Goal: Browse casually: Explore the website without a specific task or goal

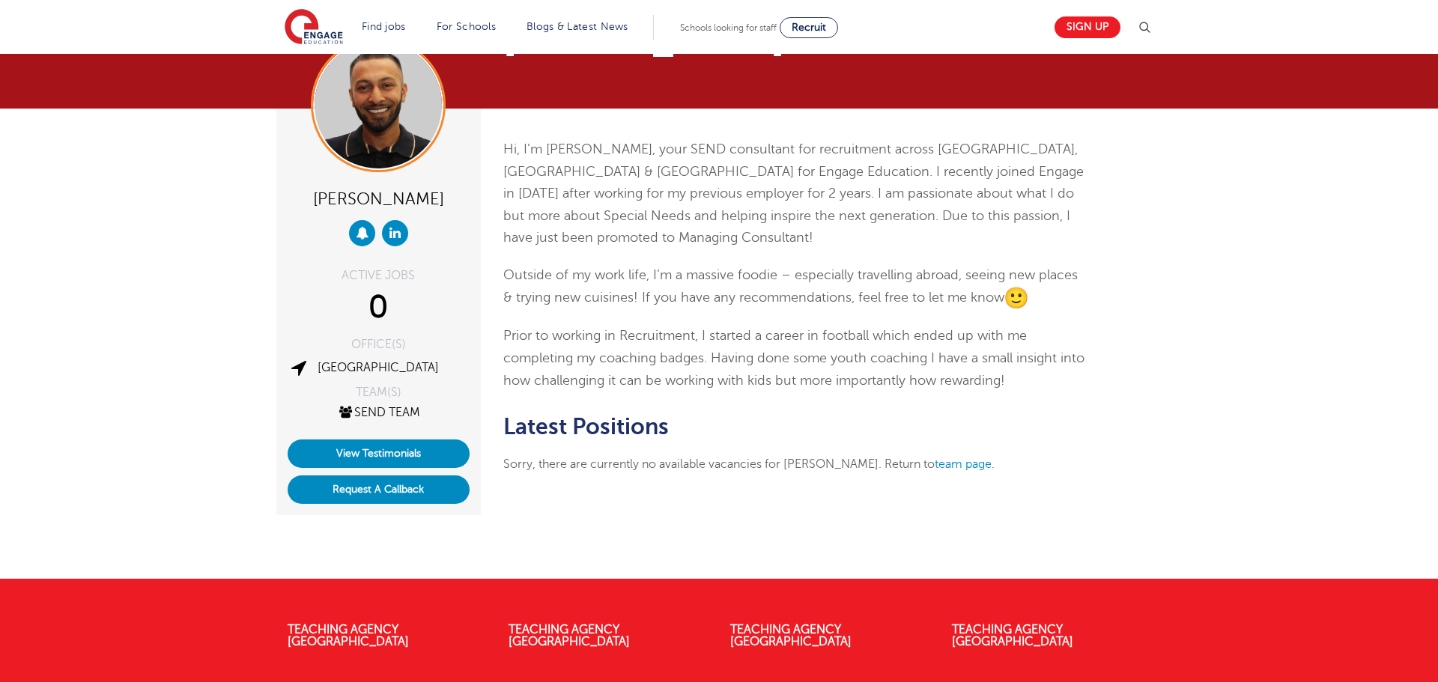
scroll to position [61, 0]
click at [797, 201] on p "Hi, I’m [PERSON_NAME], your SEND consultant for recruitment across [GEOGRAPHIC_…" at bounding box center [794, 194] width 583 height 111
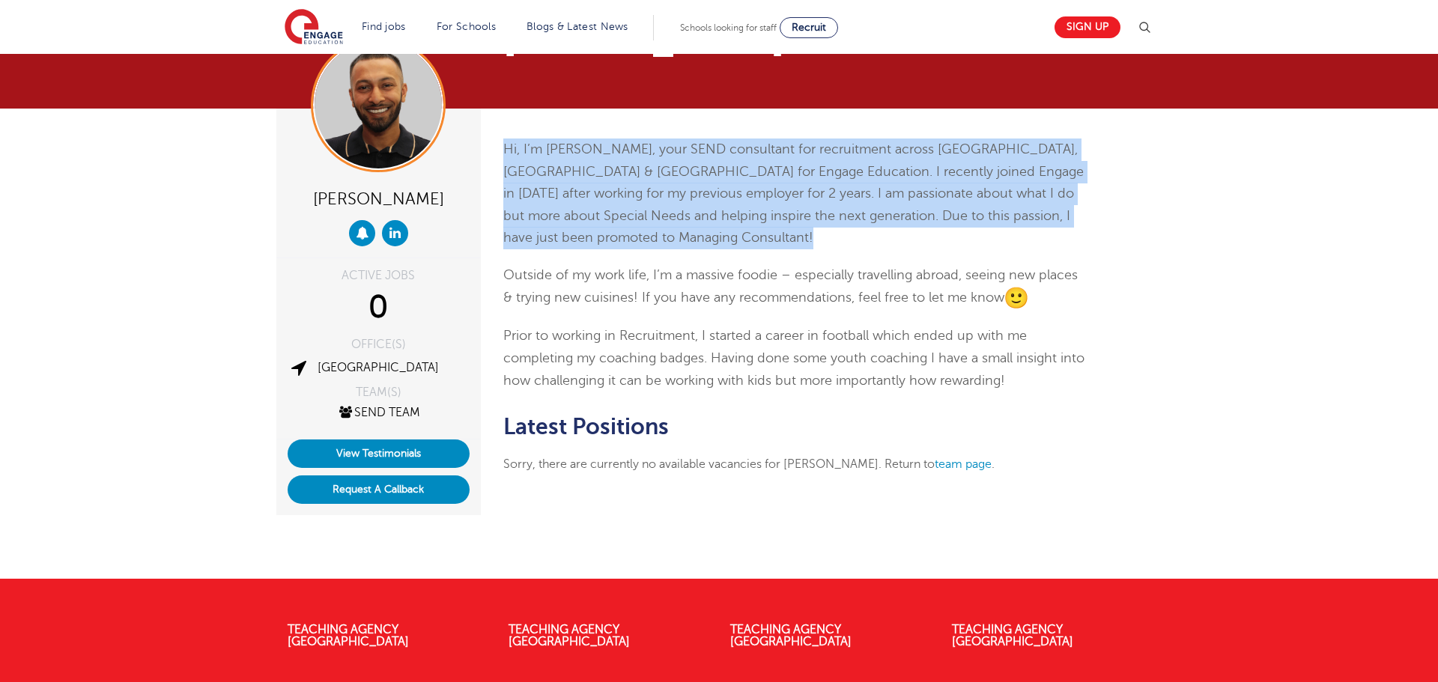
click at [797, 201] on p "Hi, I’m [PERSON_NAME], your SEND consultant for recruitment across [GEOGRAPHIC_…" at bounding box center [794, 194] width 583 height 111
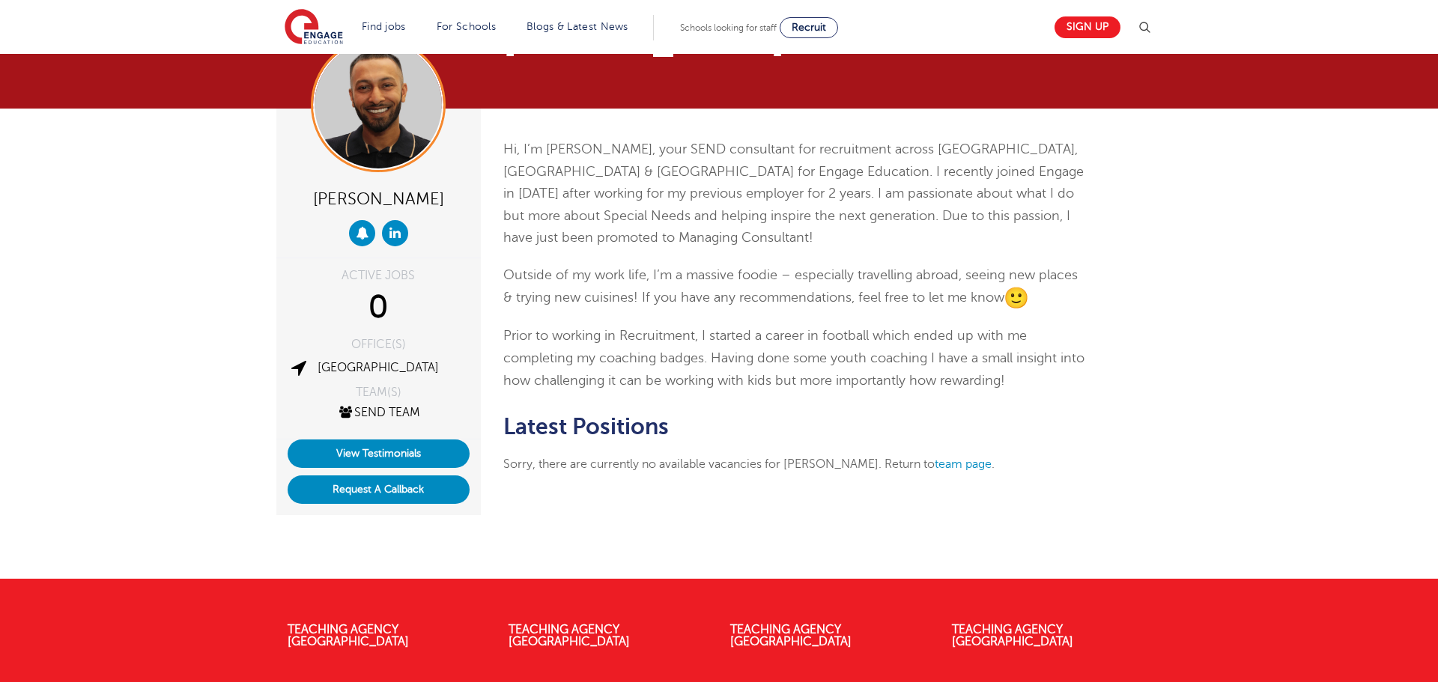
click at [804, 276] on span "Outside of my work life, I’m a massive foodie – especially travelling abroad, s…" at bounding box center [790, 285] width 574 height 37
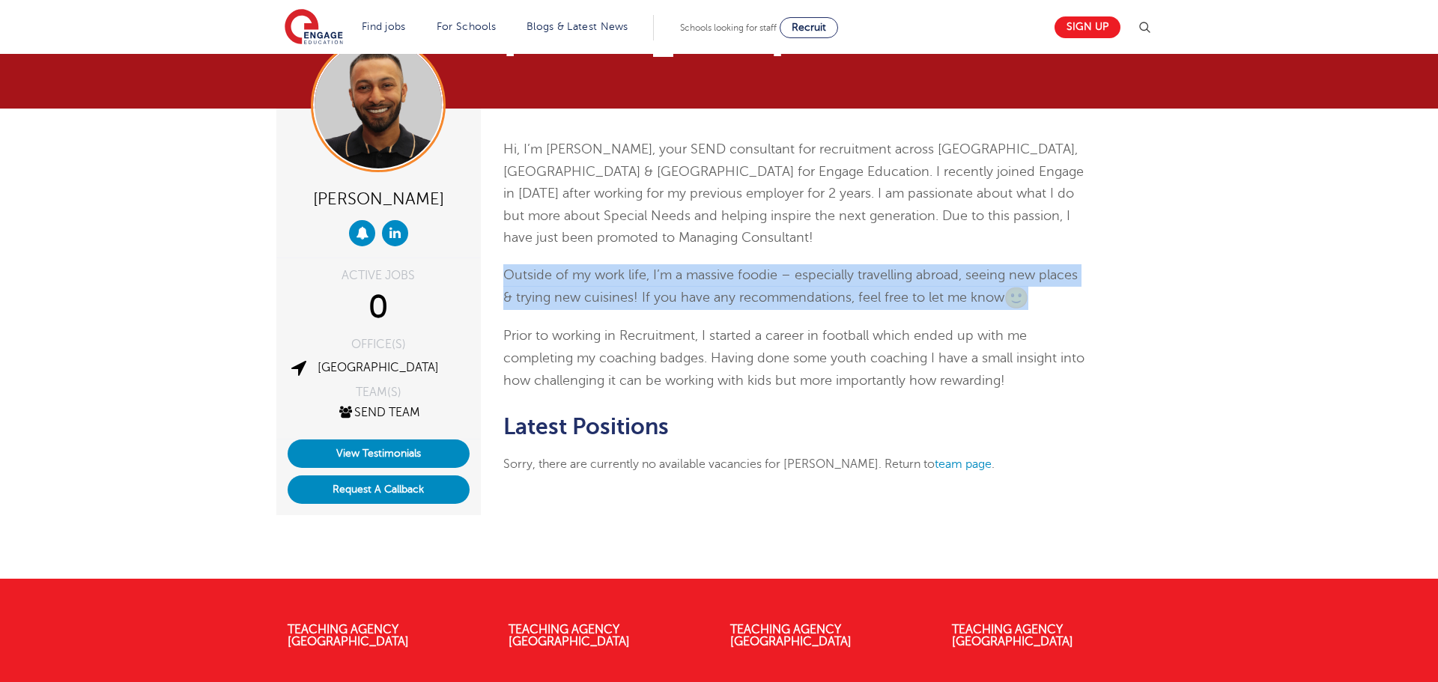
click at [804, 276] on span "Outside of my work life, I’m a massive foodie – especially travelling abroad, s…" at bounding box center [790, 285] width 574 height 37
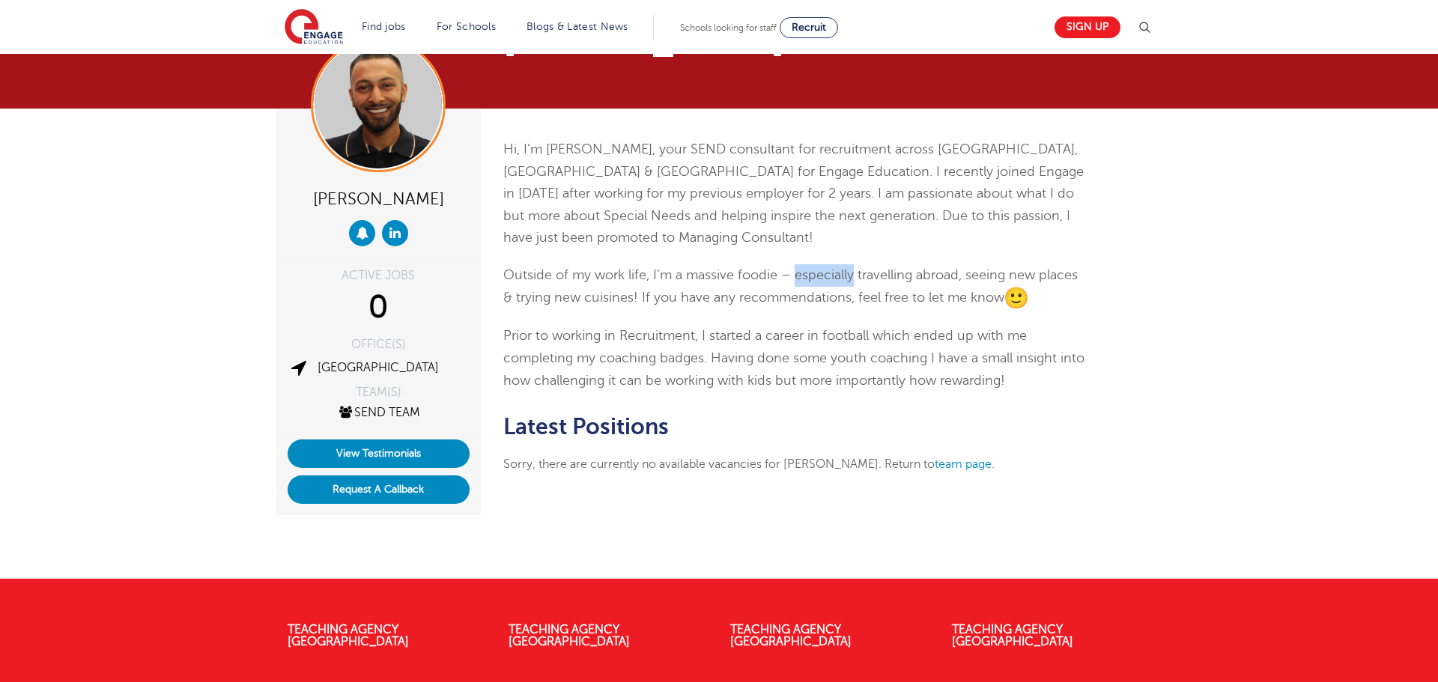
click at [804, 276] on span "Outside of my work life, I’m a massive foodie – especially travelling abroad, s…" at bounding box center [790, 285] width 574 height 37
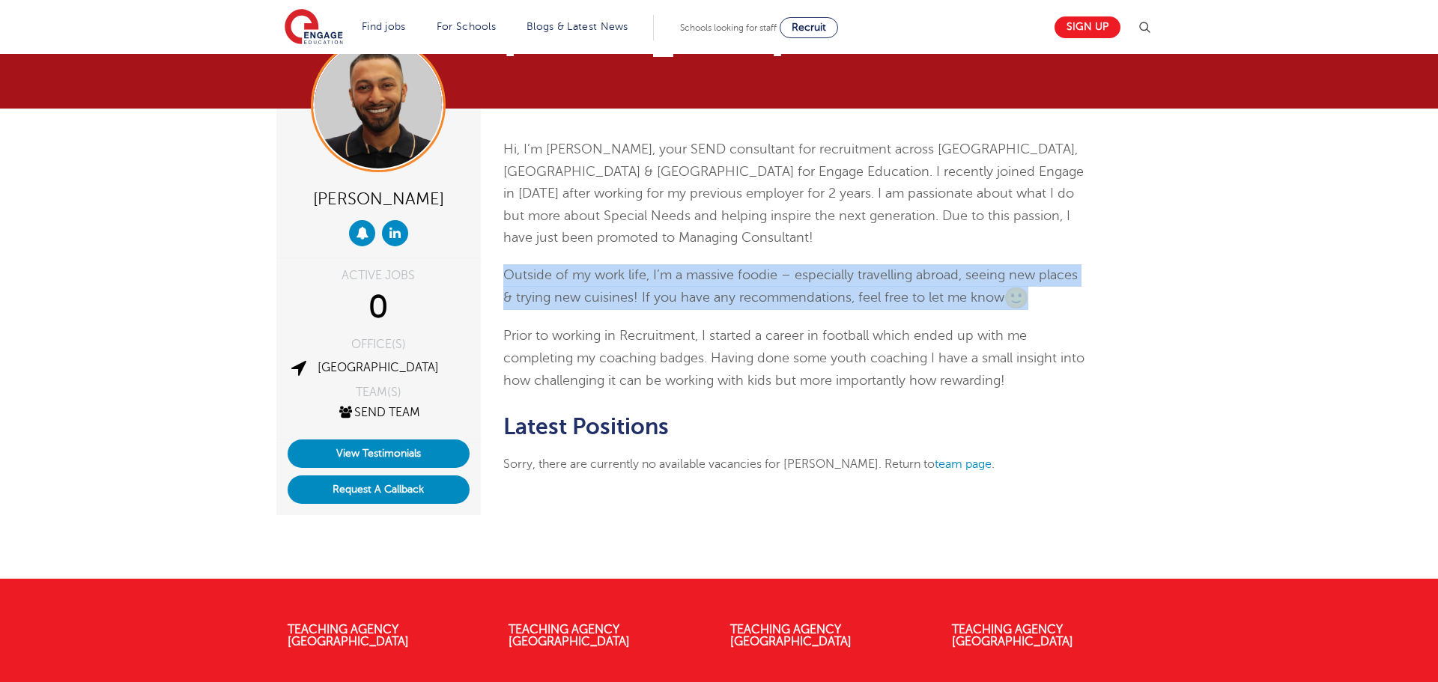
click at [804, 276] on span "Outside of my work life, I’m a massive foodie – especially travelling abroad, s…" at bounding box center [790, 285] width 574 height 37
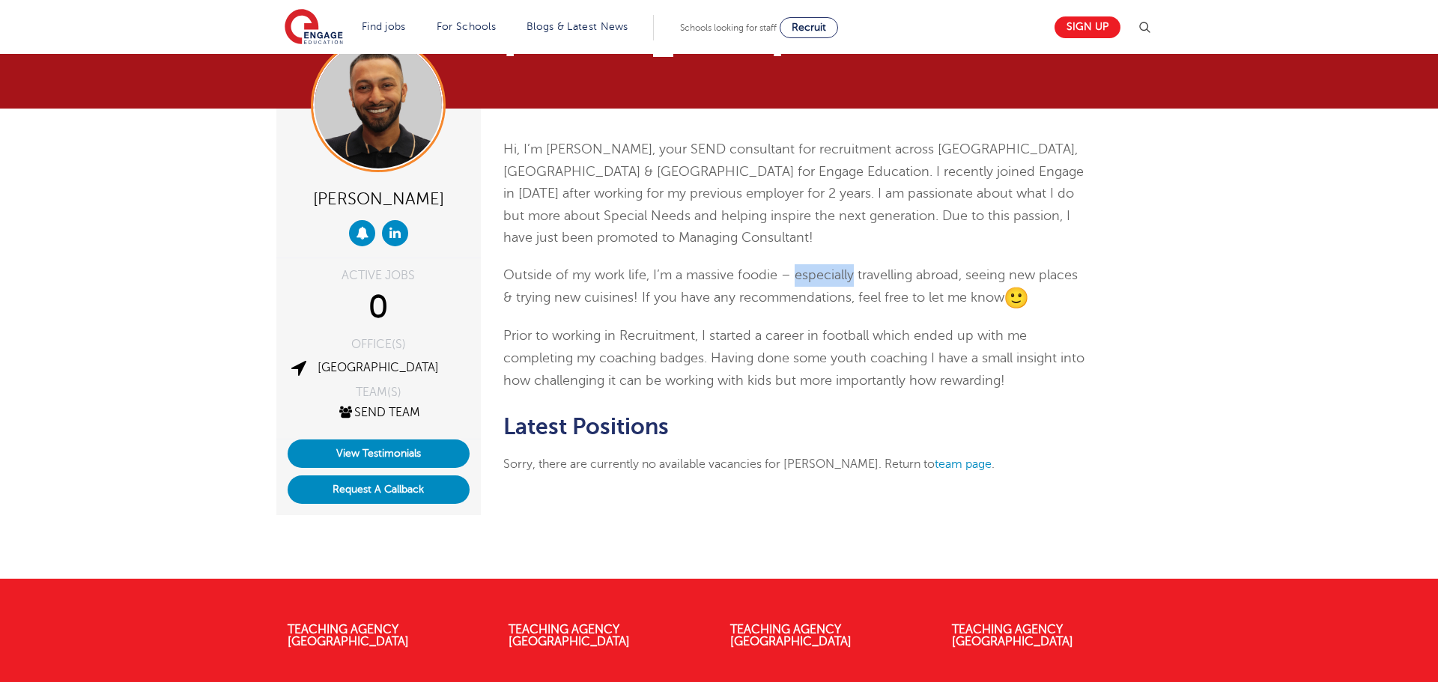
click at [804, 276] on span "Outside of my work life, I’m a massive foodie – especially travelling abroad, s…" at bounding box center [790, 285] width 574 height 37
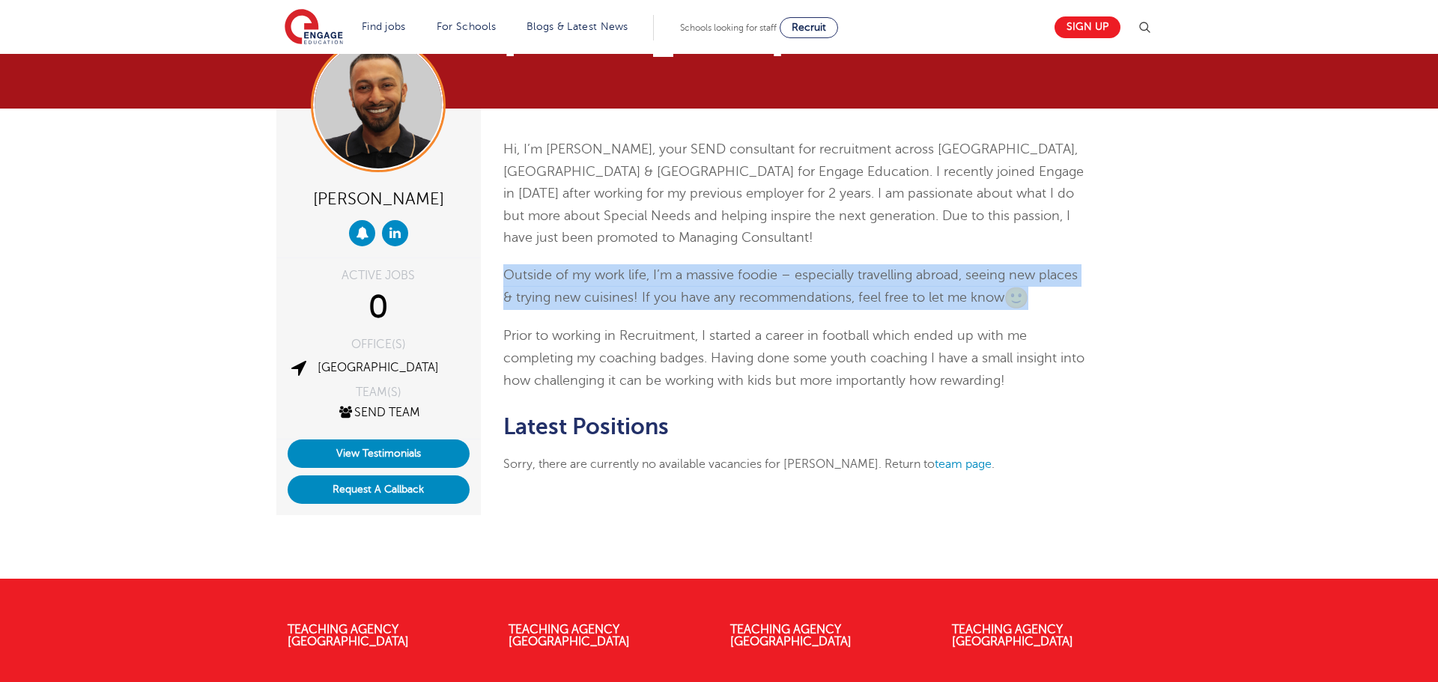
click at [804, 276] on span "Outside of my work life, I’m a massive foodie – especially travelling abroad, s…" at bounding box center [790, 285] width 574 height 37
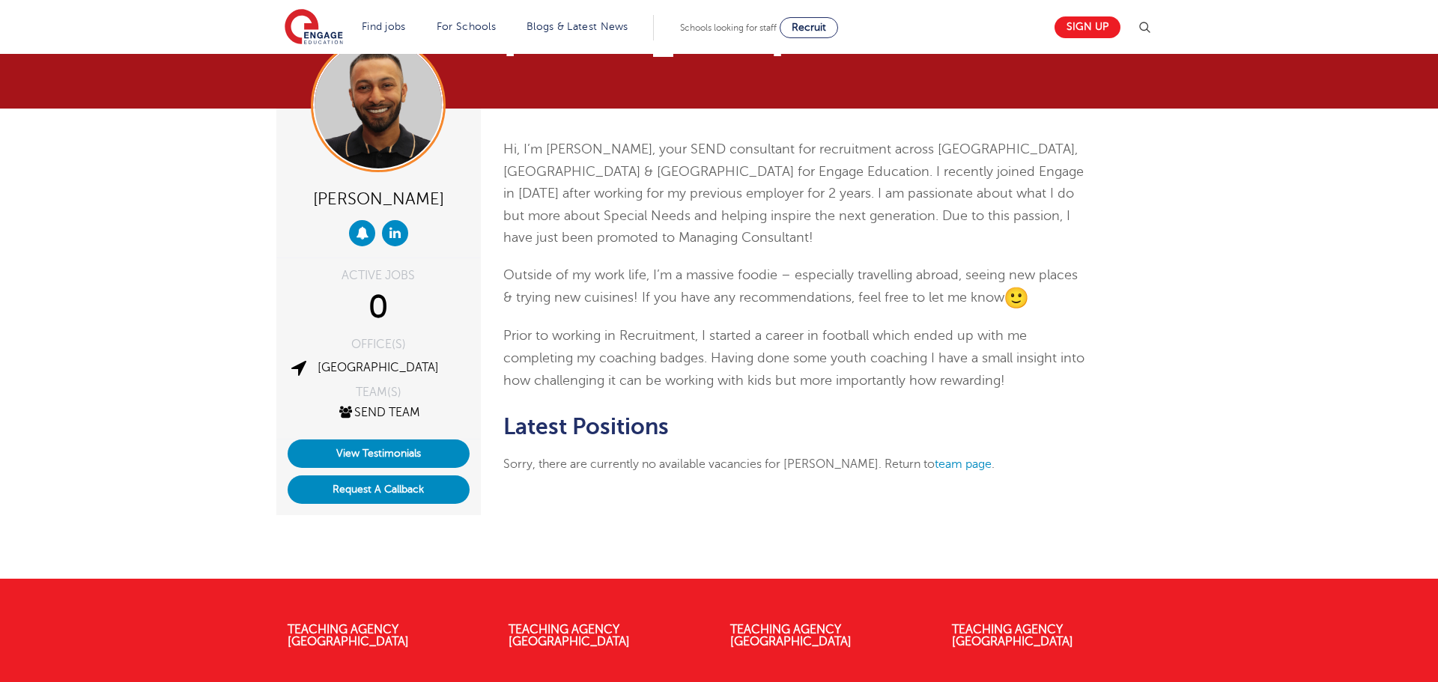
click at [806, 347] on p "Prior to working in Recruitment, I started a career in football which ended up …" at bounding box center [794, 358] width 583 height 67
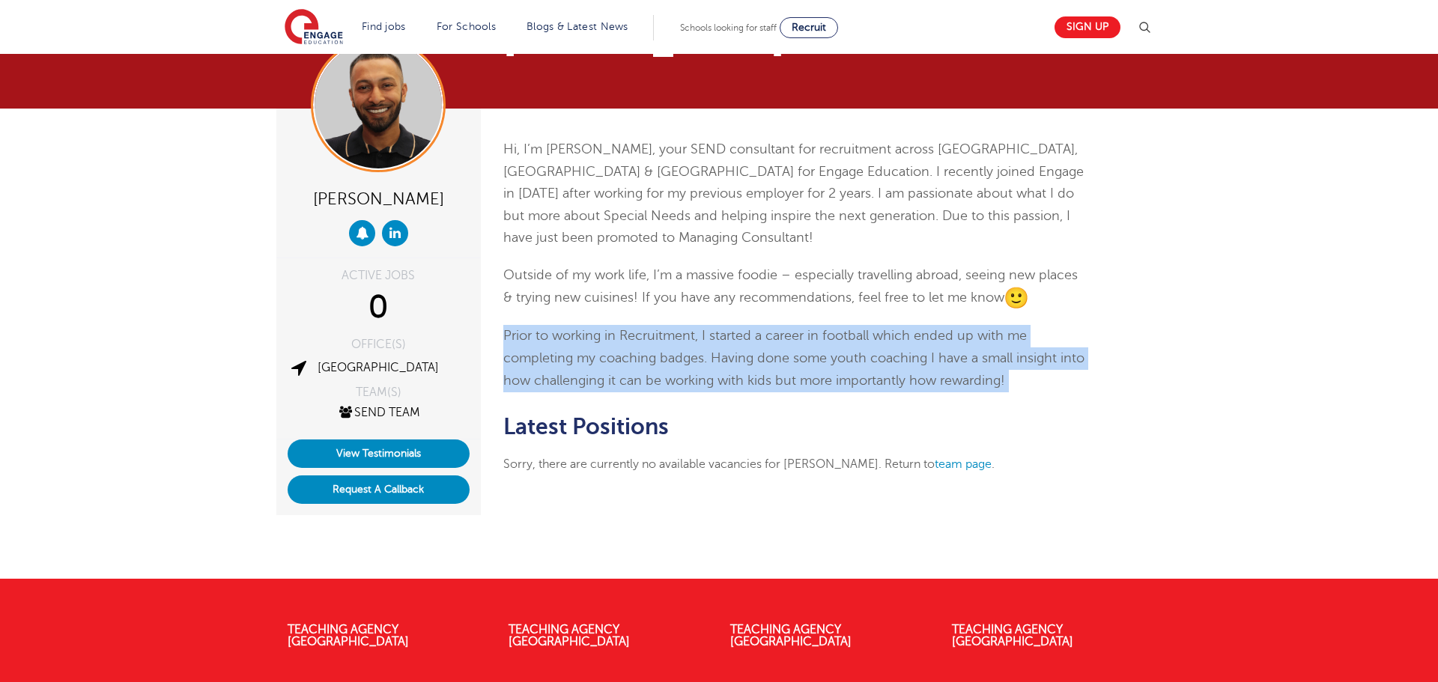
click at [806, 347] on p "Prior to working in Recruitment, I started a career in football which ended up …" at bounding box center [794, 358] width 583 height 67
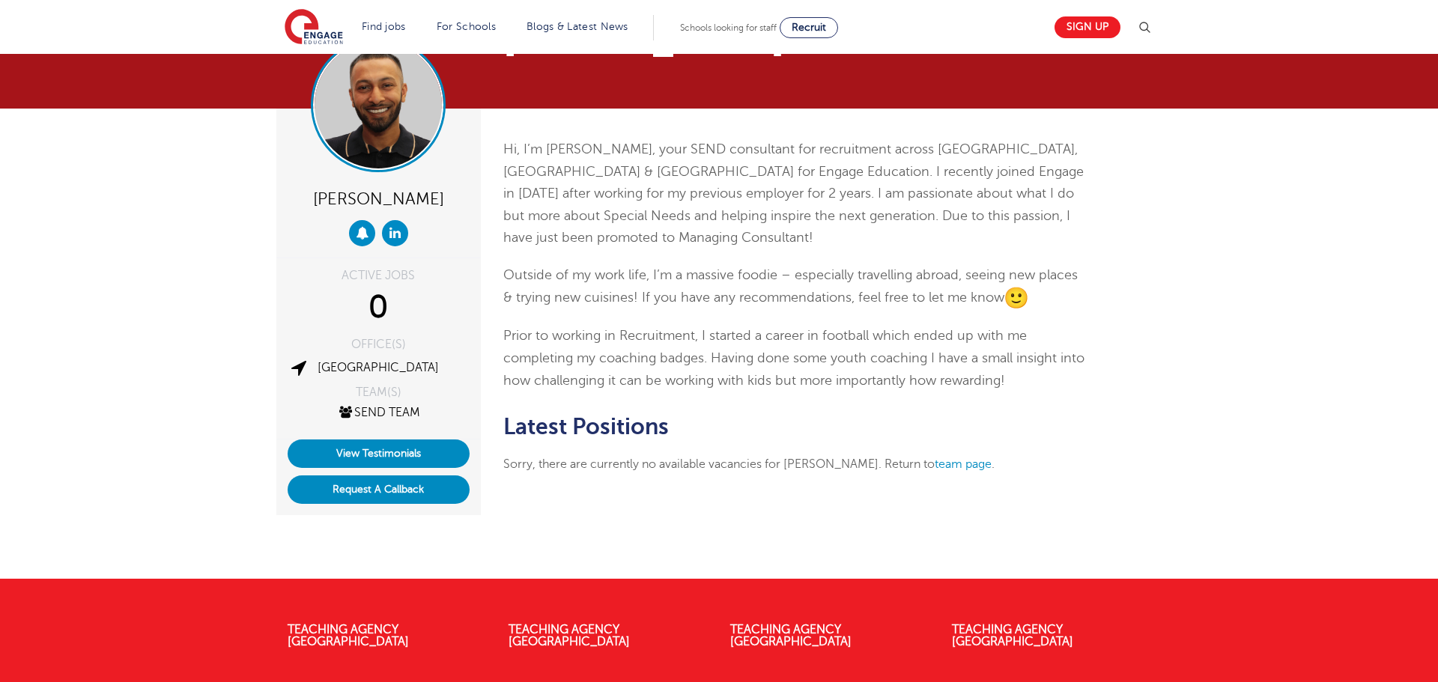
drag, startPoint x: 279, startPoint y: 108, endPoint x: 368, endPoint y: 136, distance: 92.6
click at [284, 111] on div "[PERSON_NAME]" at bounding box center [378, 183] width 204 height 149
drag, startPoint x: 563, startPoint y: 332, endPoint x: 568, endPoint y: 338, distance: 8.0
click at [565, 334] on span "Prior to working in Recruitment, I started a career in football which ended up …" at bounding box center [793, 357] width 581 height 59
click at [569, 339] on span "Prior to working in Recruitment, I started a career in football which ended up …" at bounding box center [793, 357] width 581 height 59
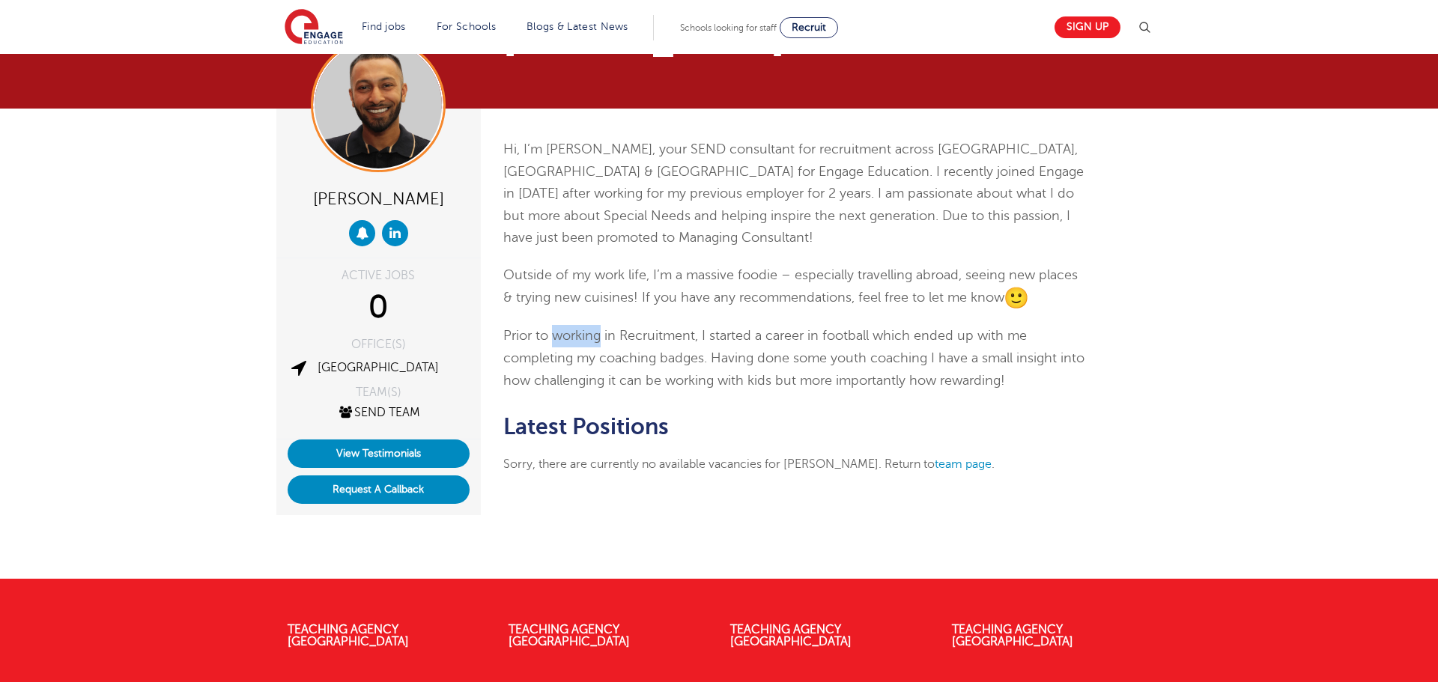
click at [569, 339] on span "Prior to working in Recruitment, I started a career in football which ended up …" at bounding box center [793, 357] width 581 height 59
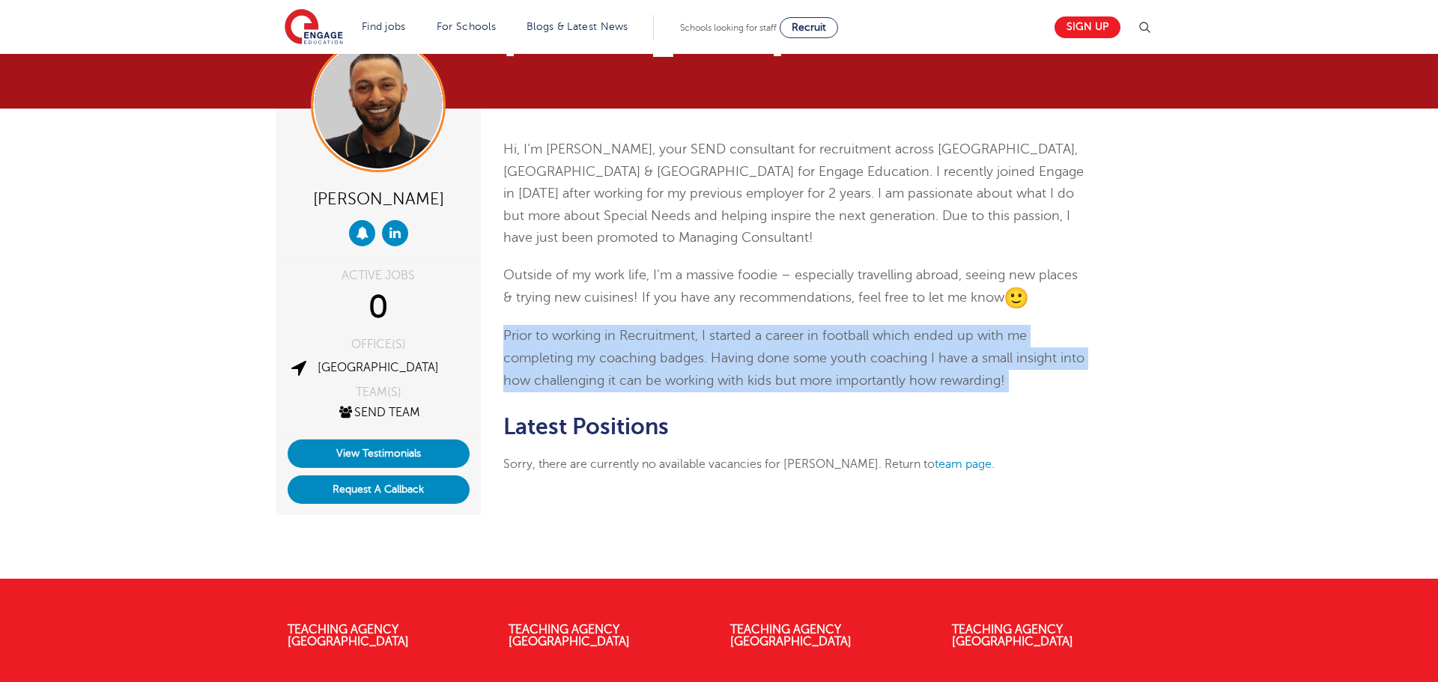
click at [569, 339] on span "Prior to working in Recruitment, I started a career in football which ended up …" at bounding box center [793, 357] width 581 height 59
click at [596, 372] on span "Prior to working in Recruitment, I started a career in football which ended up …" at bounding box center [793, 357] width 581 height 59
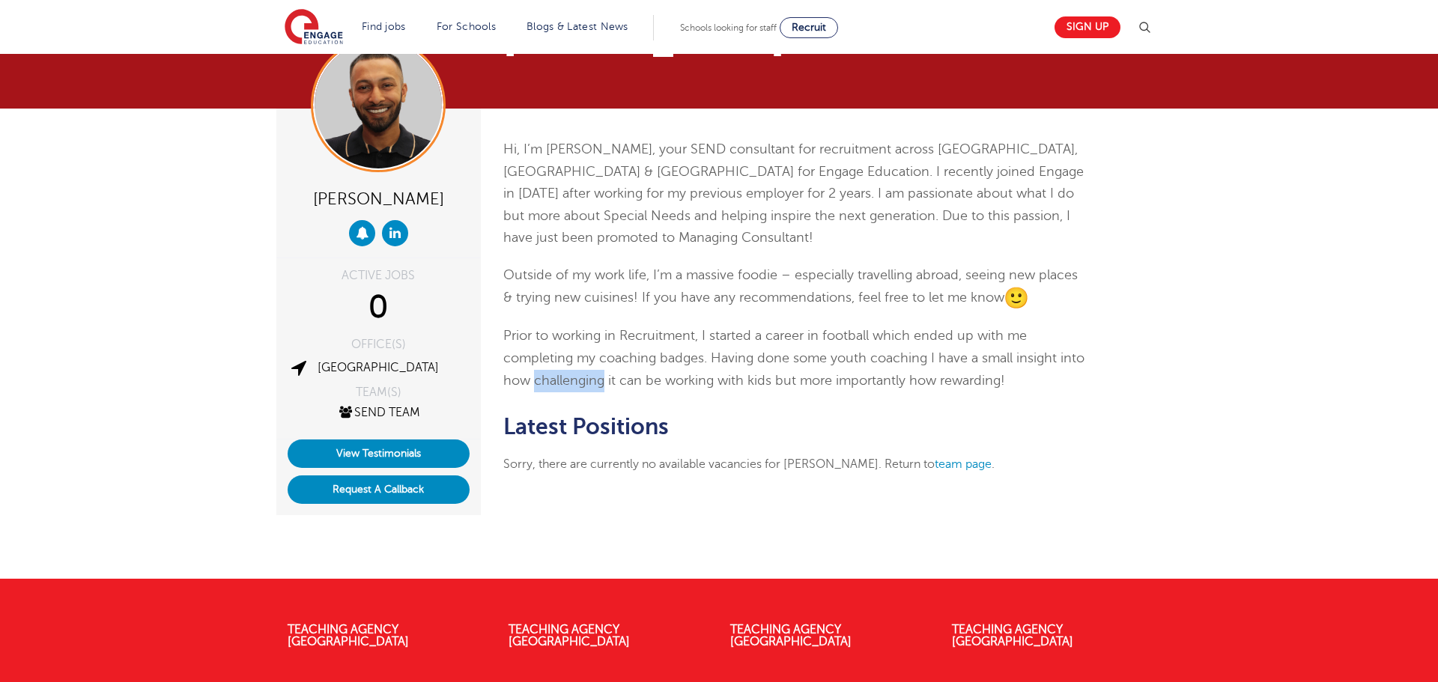
click at [596, 372] on span "Prior to working in Recruitment, I started a career in football which ended up …" at bounding box center [793, 357] width 581 height 59
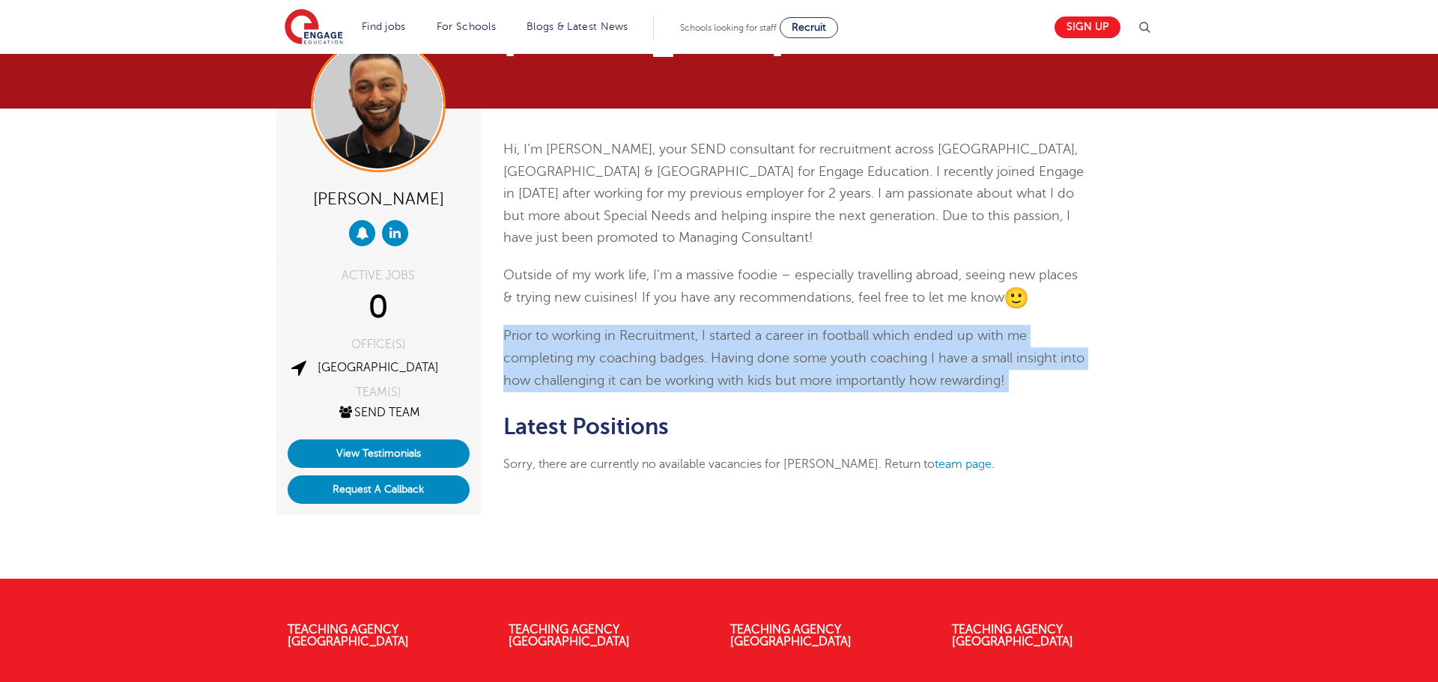
click at [596, 372] on span "Prior to working in Recruitment, I started a career in football which ended up …" at bounding box center [793, 357] width 581 height 59
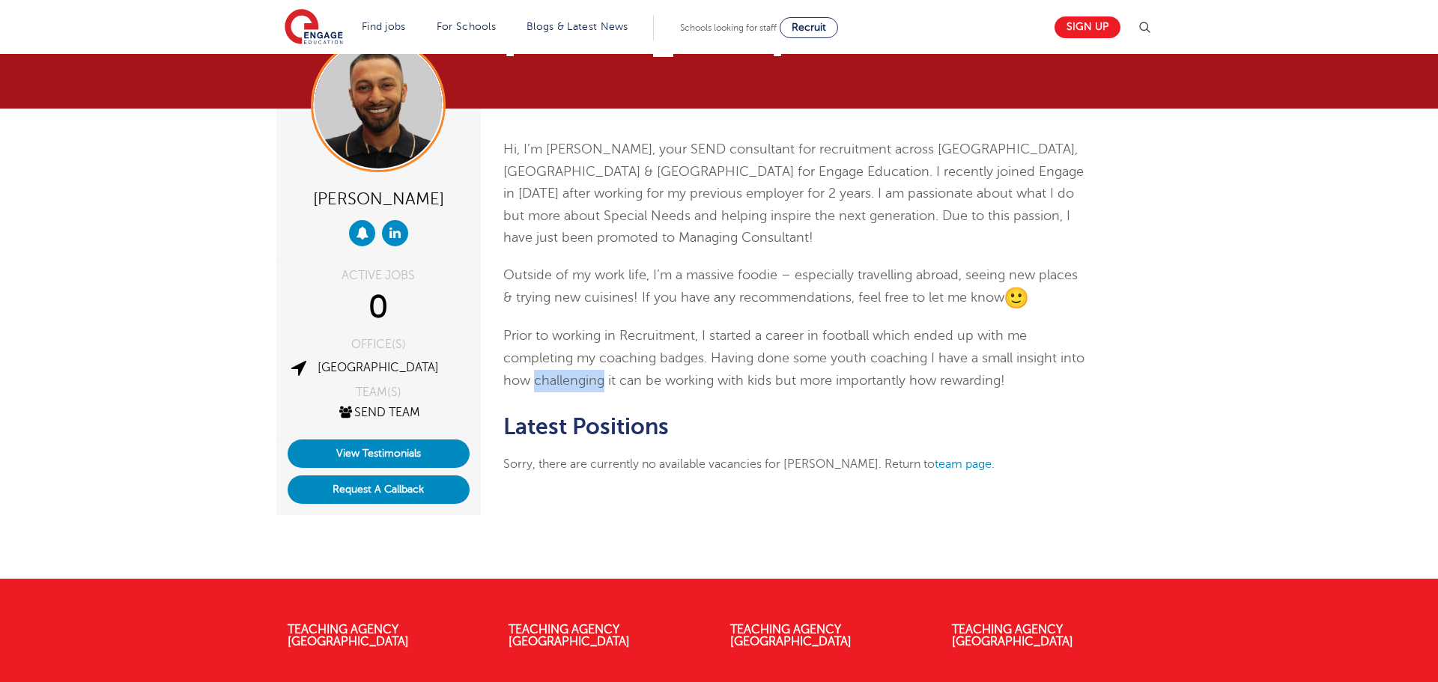
click at [596, 372] on span "Prior to working in Recruitment, I started a career in football which ended up …" at bounding box center [793, 357] width 581 height 59
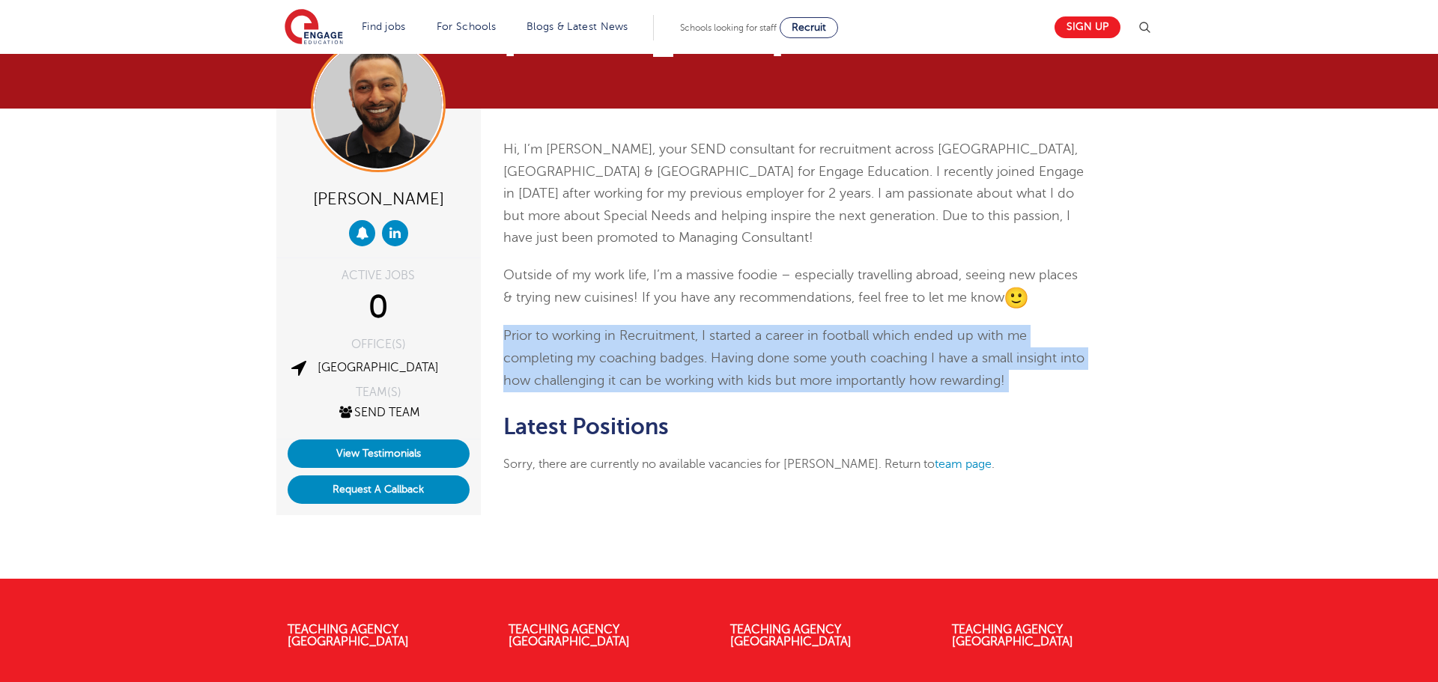
click at [596, 372] on span "Prior to working in Recruitment, I started a career in football which ended up …" at bounding box center [793, 357] width 581 height 59
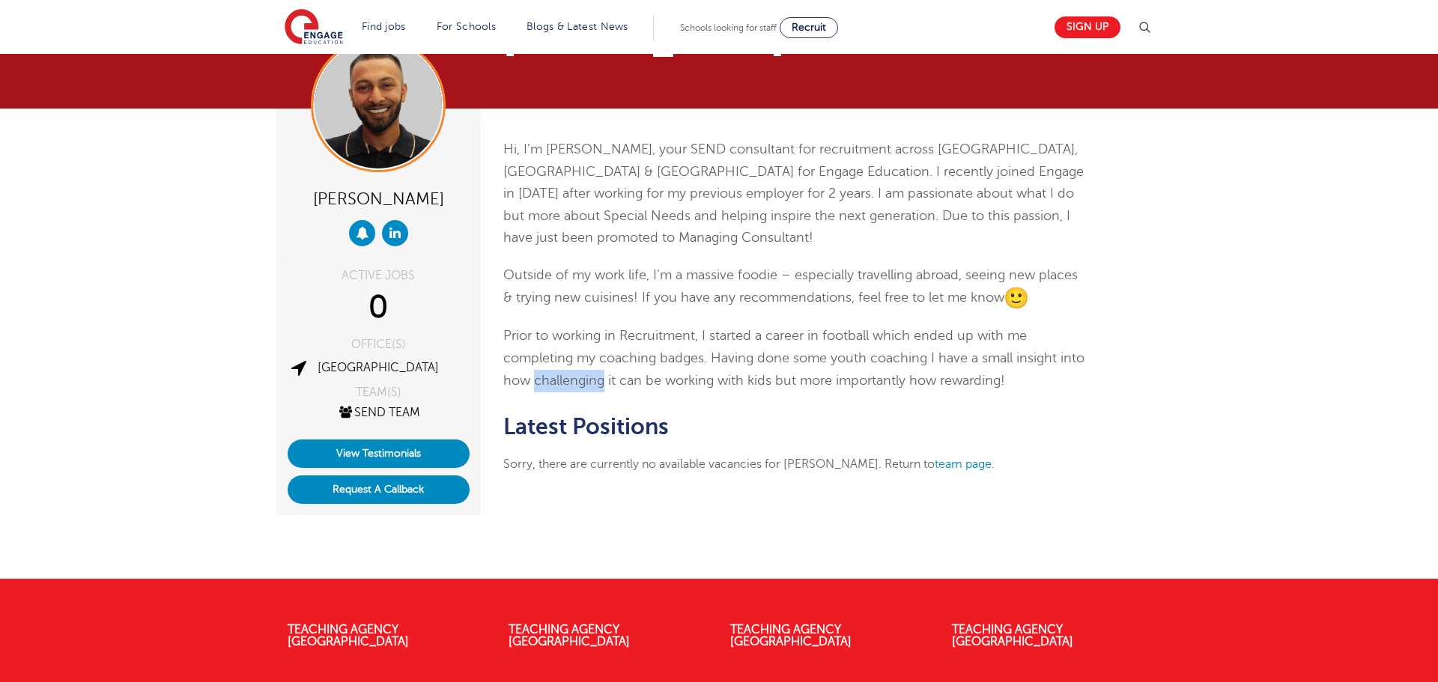
click at [596, 372] on span "Prior to working in Recruitment, I started a career in football which ended up …" at bounding box center [793, 357] width 581 height 59
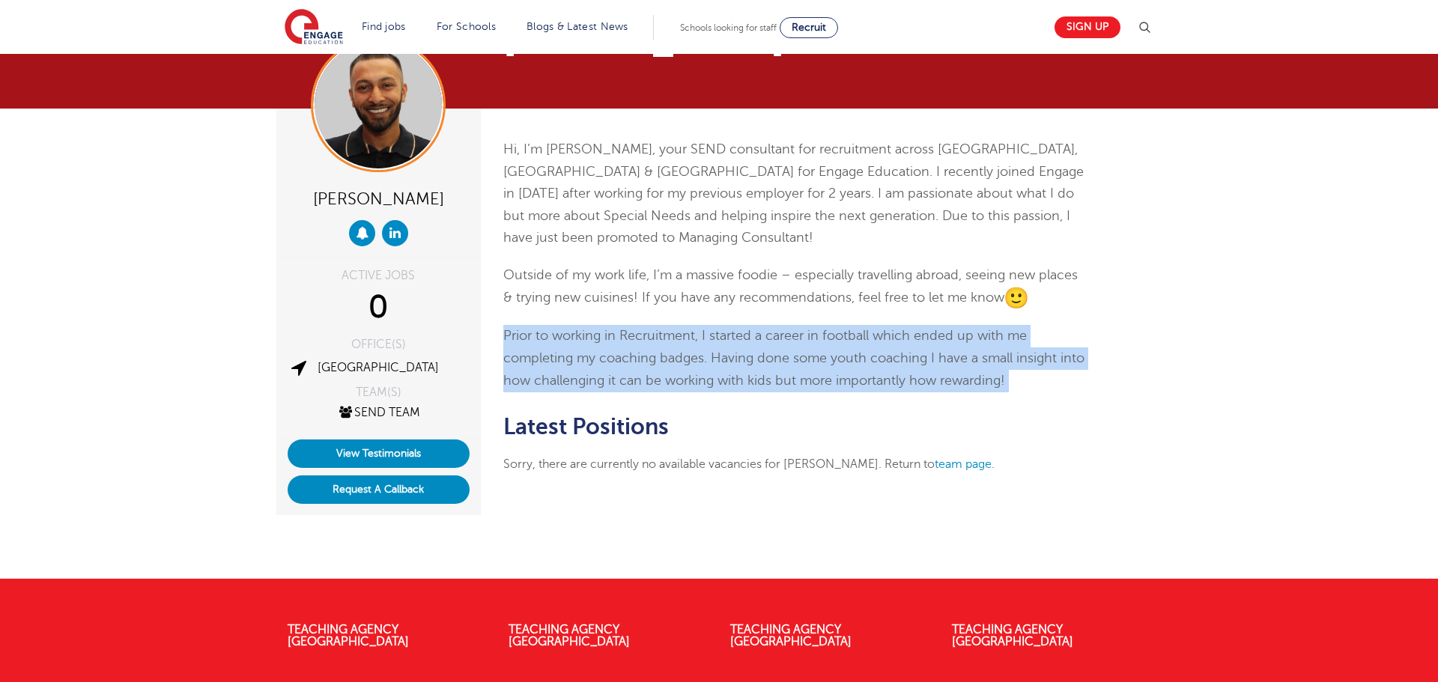
click at [596, 372] on span "Prior to working in Recruitment, I started a career in football which ended up …" at bounding box center [793, 357] width 581 height 59
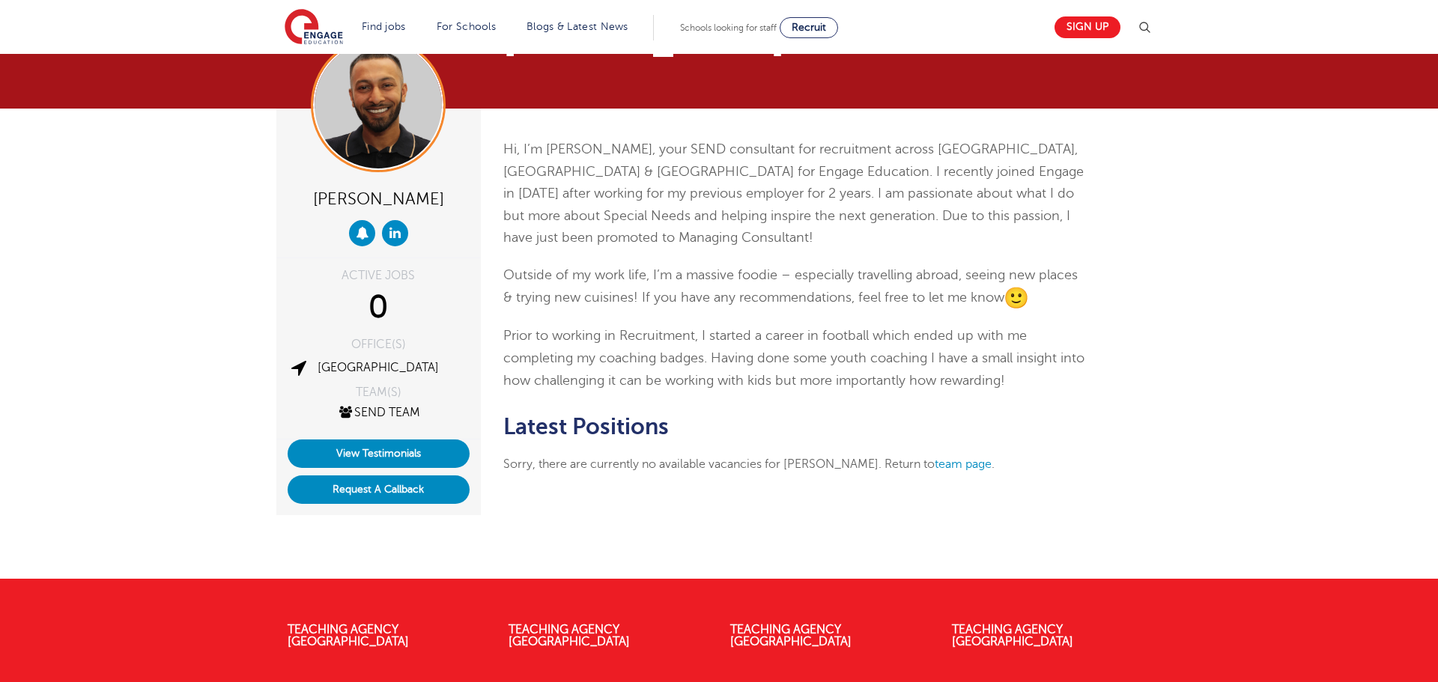
click at [849, 246] on p "Hi, I’m [PERSON_NAME], your SEND consultant for recruitment across [GEOGRAPHIC_…" at bounding box center [794, 194] width 583 height 111
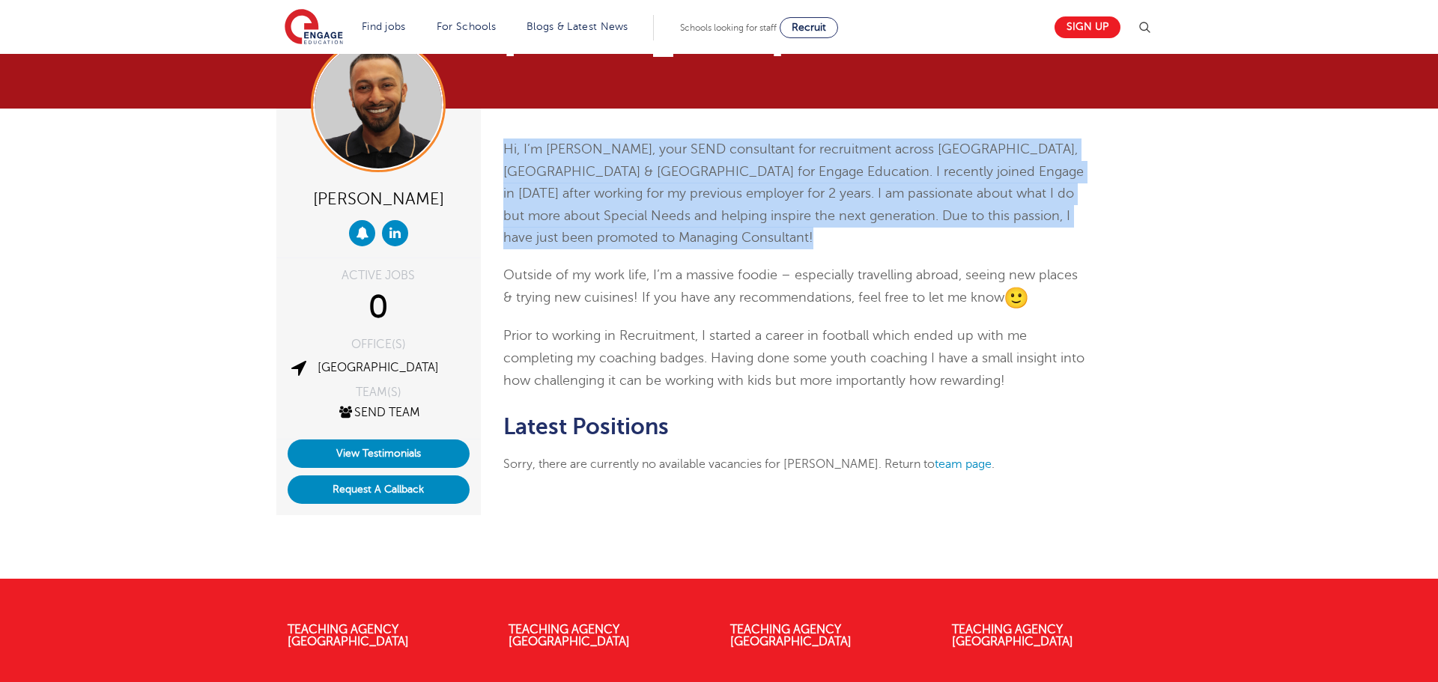
click at [849, 246] on p "Hi, I’m [PERSON_NAME], your SEND consultant for recruitment across [GEOGRAPHIC_…" at bounding box center [794, 194] width 583 height 111
click at [824, 221] on span "Hi, I’m [PERSON_NAME], your SEND consultant for recruitment across [GEOGRAPHIC_…" at bounding box center [793, 193] width 580 height 103
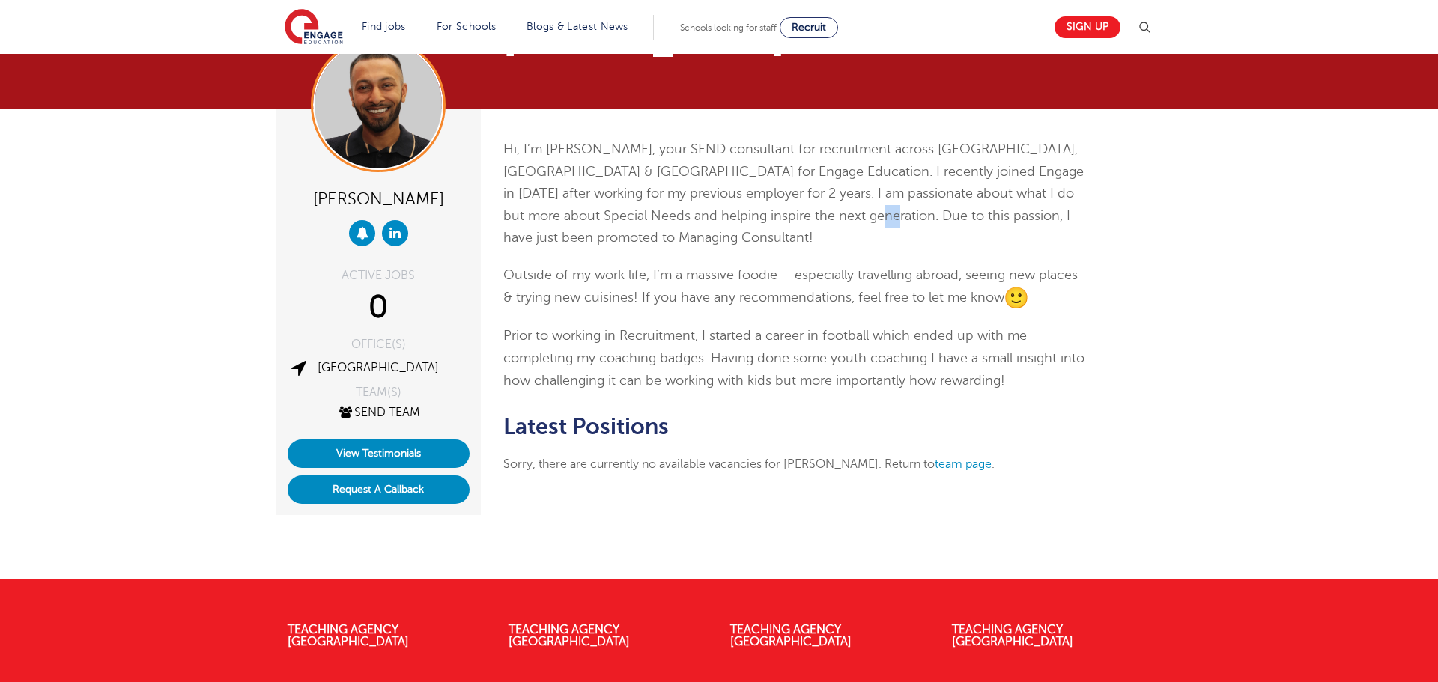
click at [824, 221] on span "Hi, I’m [PERSON_NAME], your SEND consultant for recruitment across [GEOGRAPHIC_…" at bounding box center [793, 193] width 580 height 103
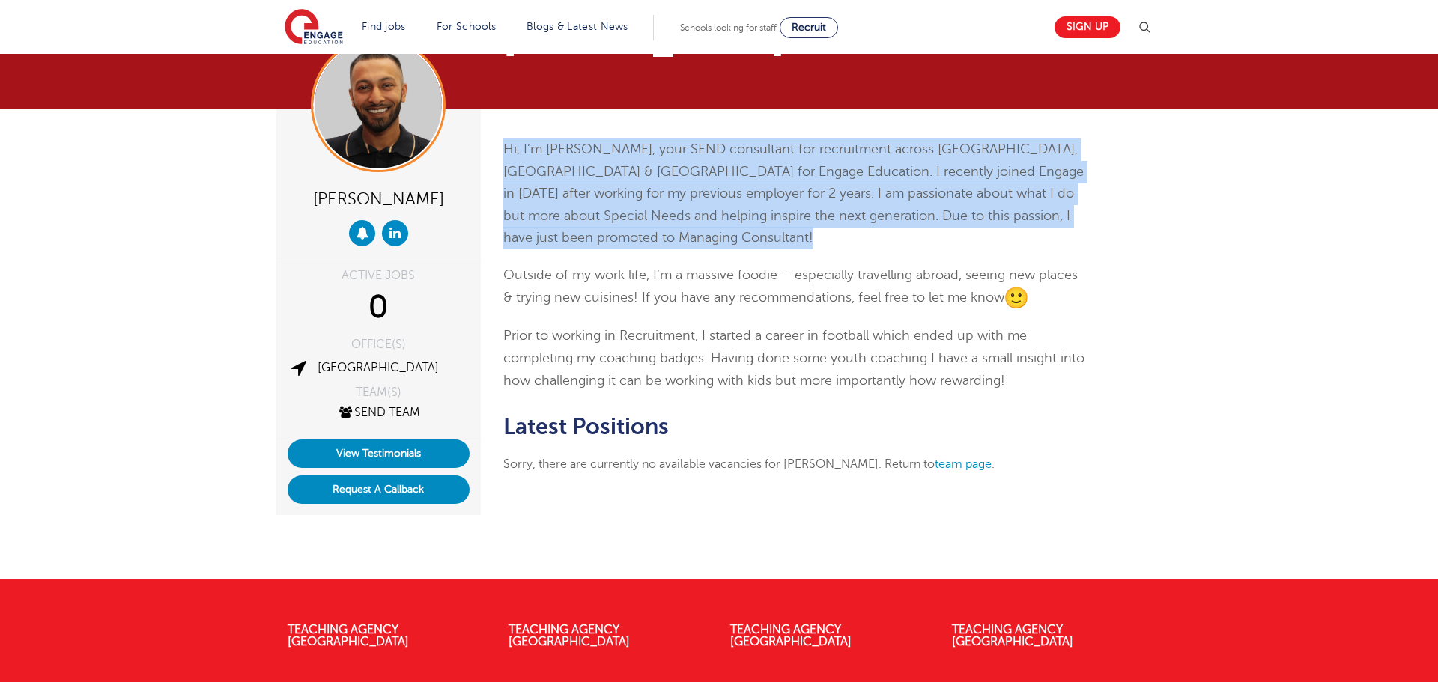
click at [824, 221] on span "Hi, I’m [PERSON_NAME], your SEND consultant for recruitment across [GEOGRAPHIC_…" at bounding box center [793, 193] width 580 height 103
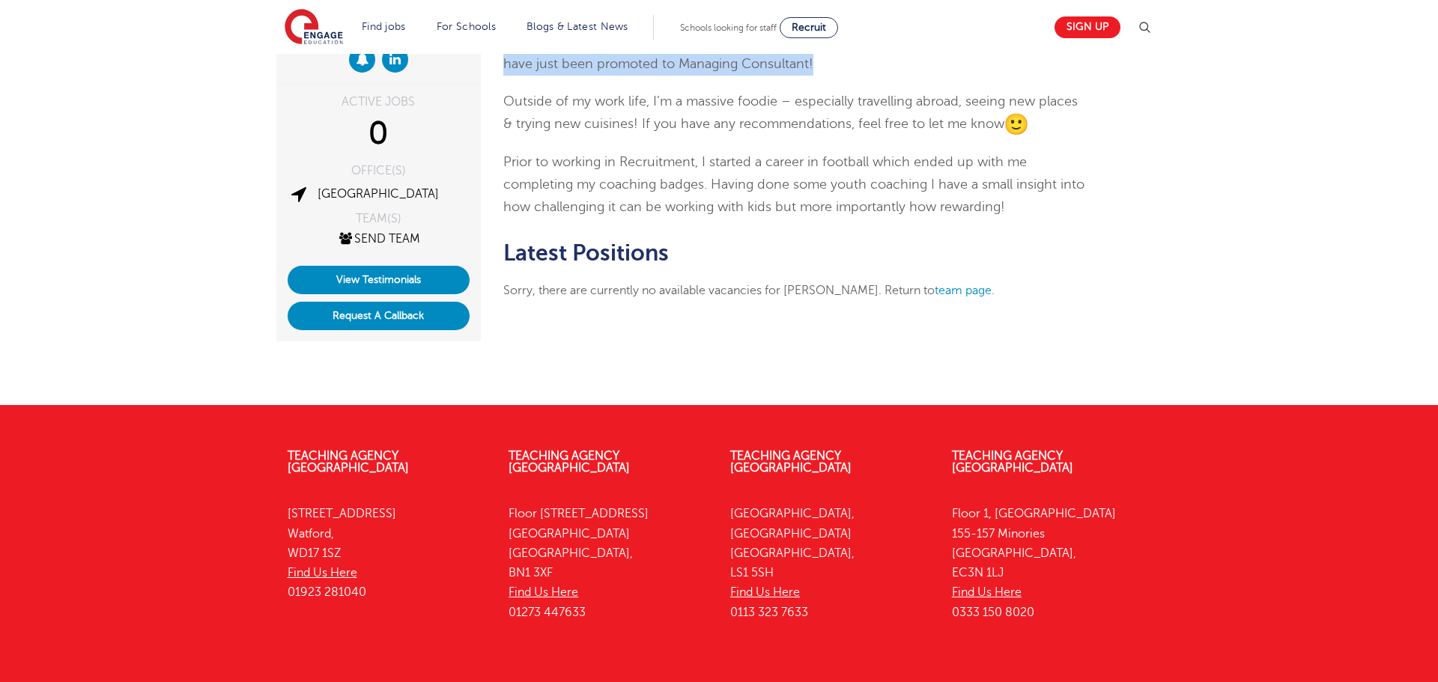
scroll to position [219, 0]
